Goal: Navigation & Orientation: Find specific page/section

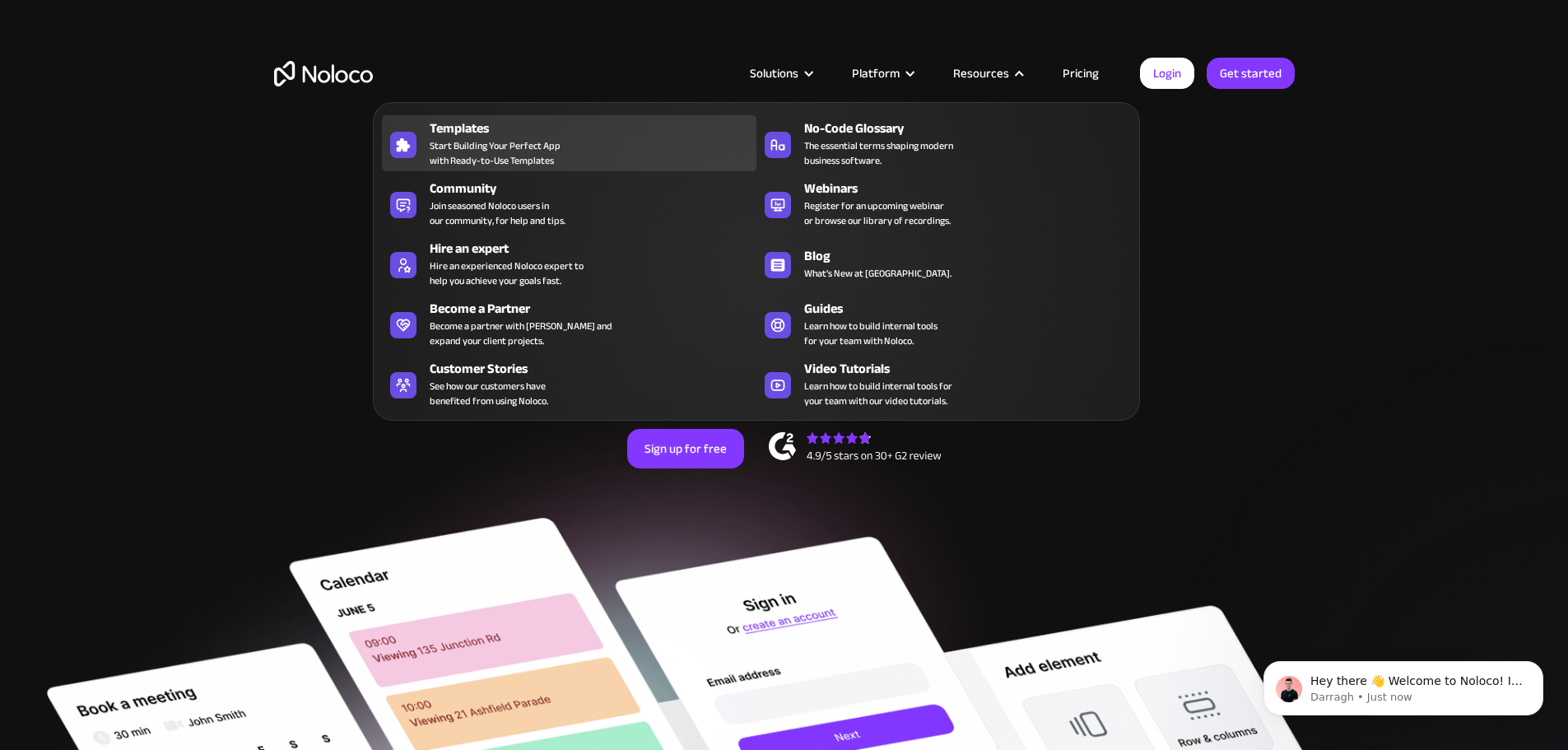
click at [444, 159] on span "Start Building Your Perfect App with Ready-to-Use Templates" at bounding box center [494, 153] width 131 height 30
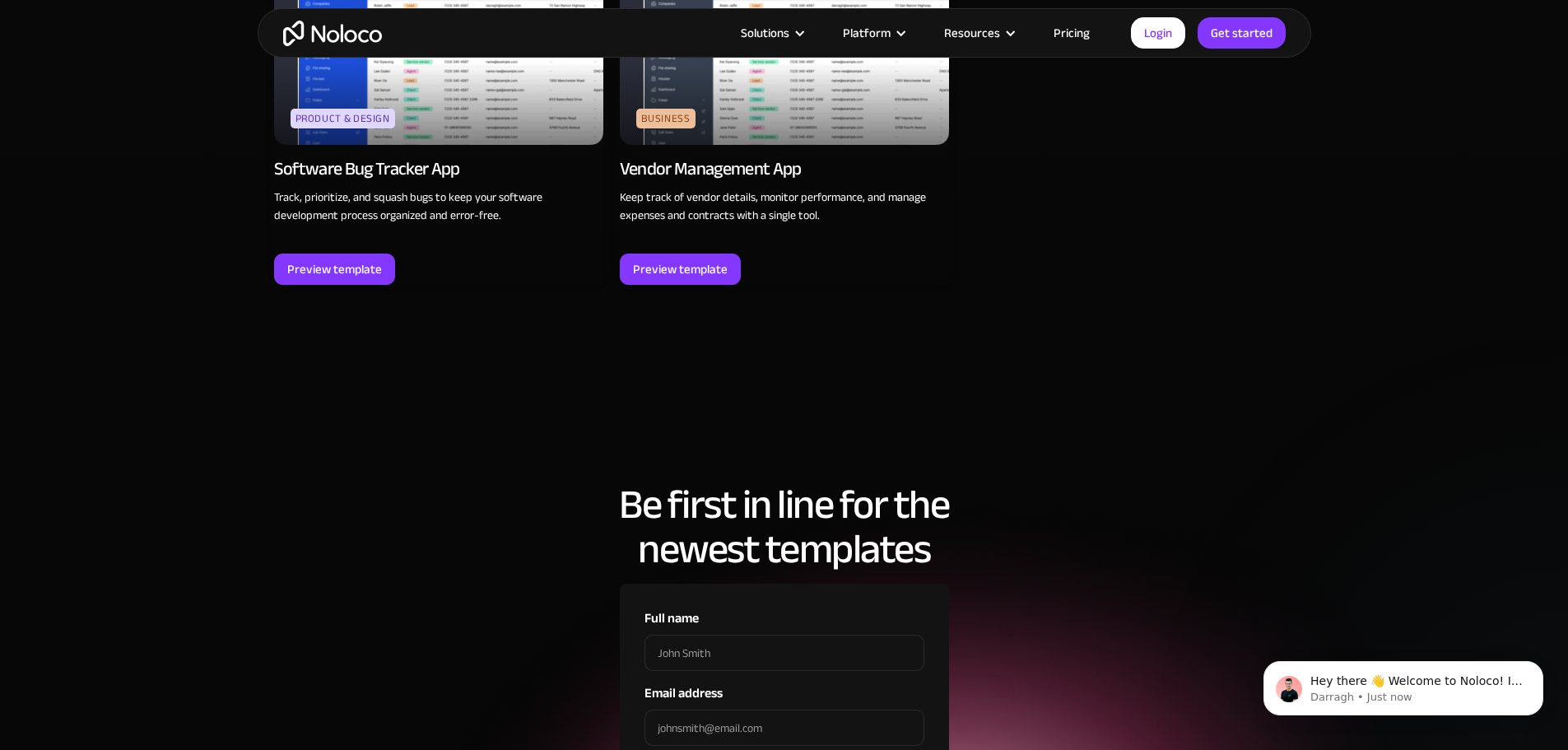
scroll to position [4940, 0]
